Goal: Information Seeking & Learning: Learn about a topic

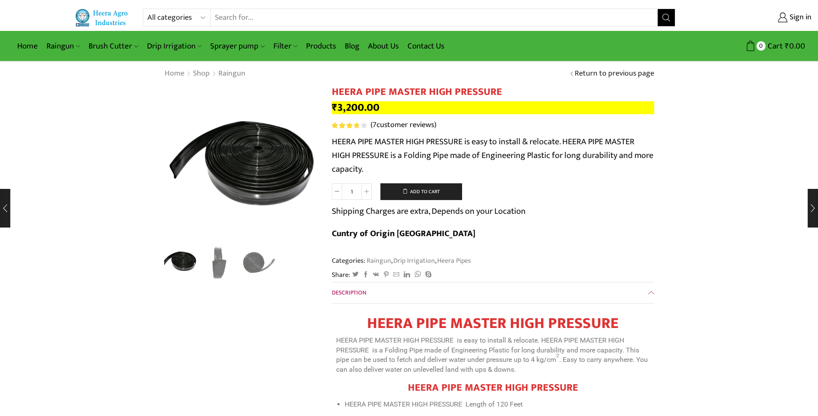
click at [409, 125] on link "( 7 customer reviews)" at bounding box center [403, 125] width 66 height 11
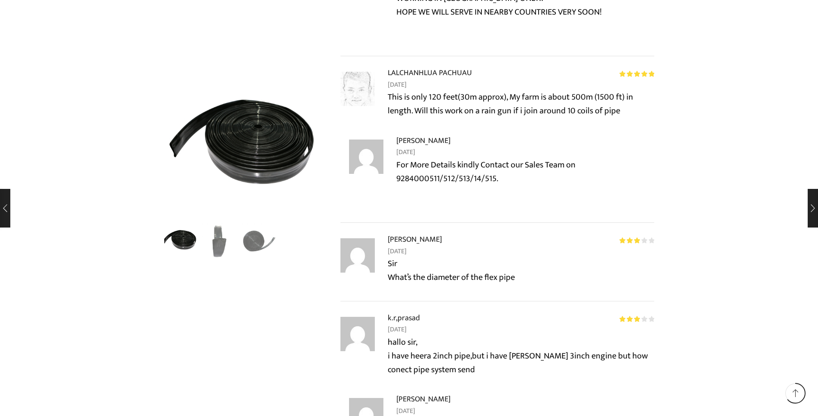
scroll to position [884, 0]
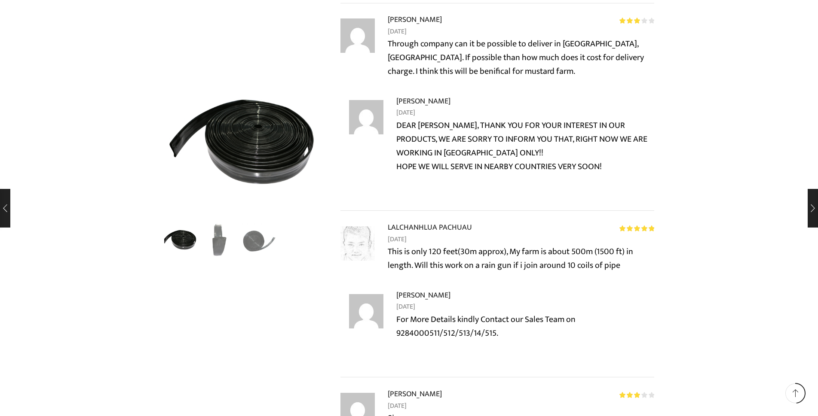
click at [213, 241] on img "2 / 3" at bounding box center [220, 240] width 36 height 36
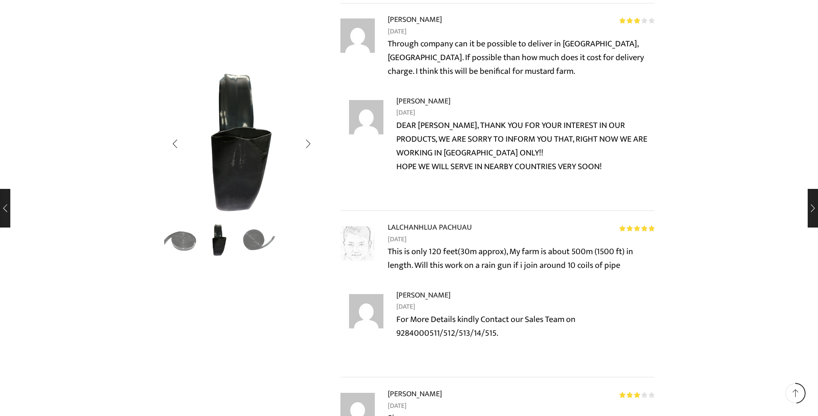
click at [260, 236] on img "3 / 3" at bounding box center [259, 240] width 36 height 36
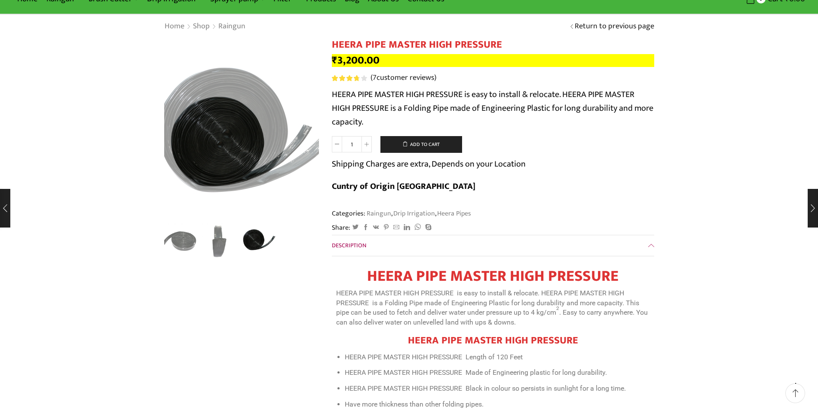
scroll to position [0, 0]
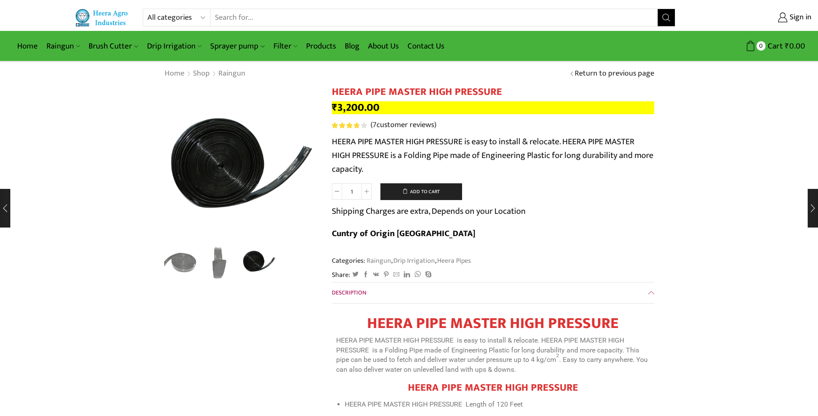
click at [111, 13] on img at bounding box center [102, 18] width 55 height 18
